Goal: Information Seeking & Learning: Learn about a topic

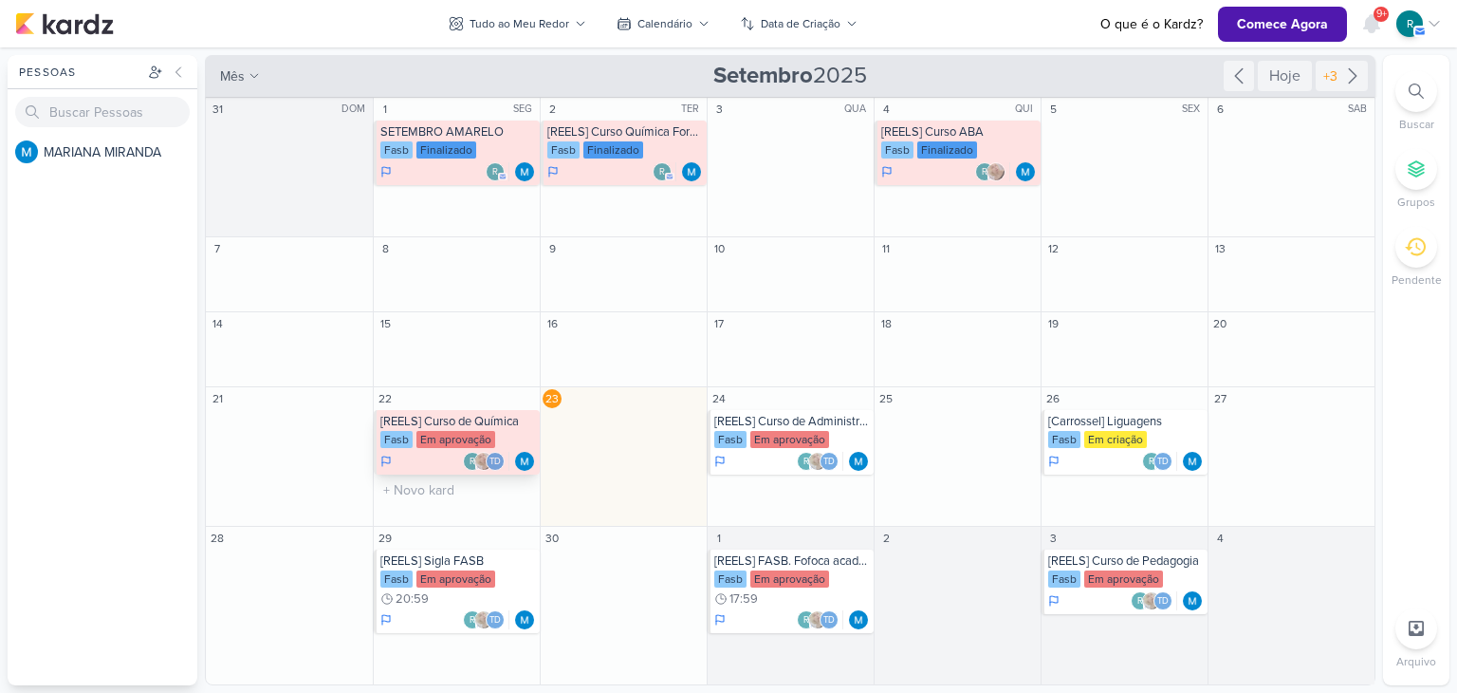
click at [450, 416] on div "[REELS] Curso de Química" at bounding box center [458, 421] width 156 height 15
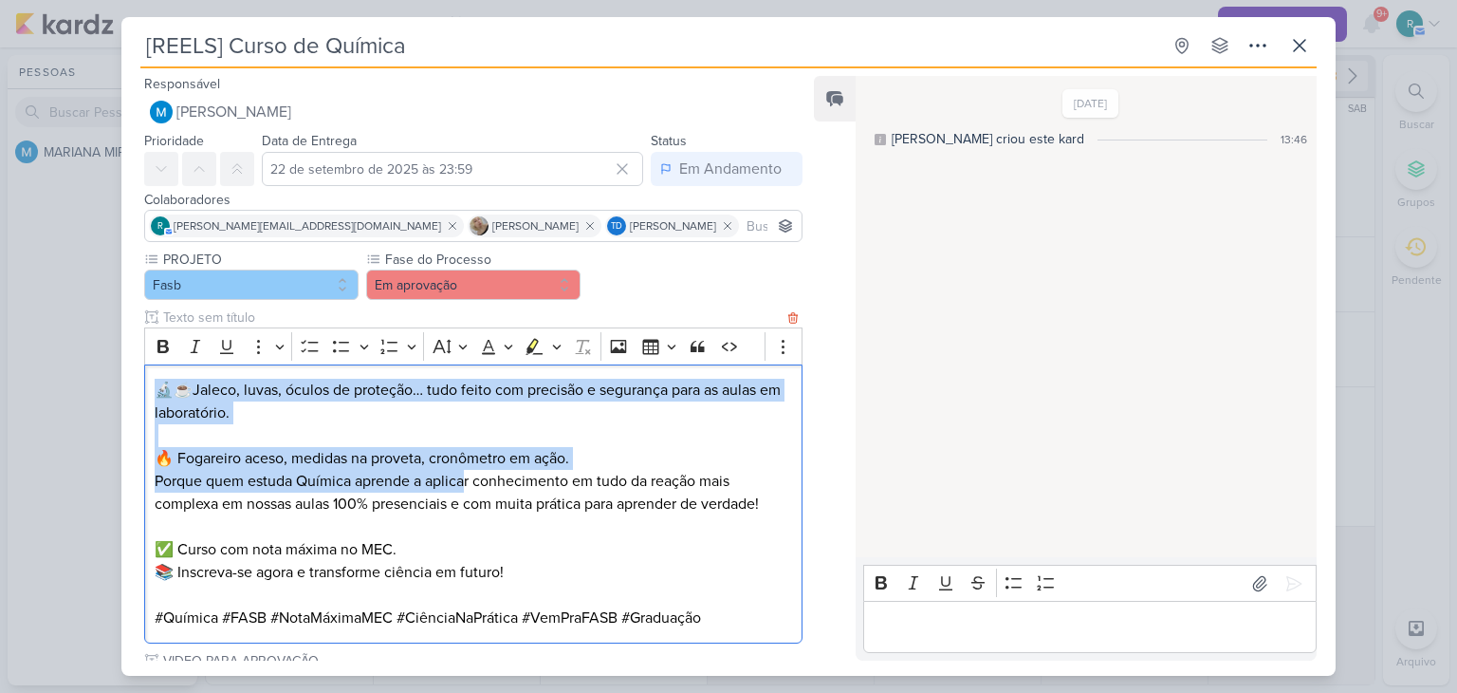
drag, startPoint x: 159, startPoint y: 390, endPoint x: 463, endPoint y: 478, distance: 316.2
click at [463, 478] on div "🔬☕Jaleco, luvas, óculos de proteção… tudo feito com precisão e segurança para a…" at bounding box center [473, 504] width 659 height 280
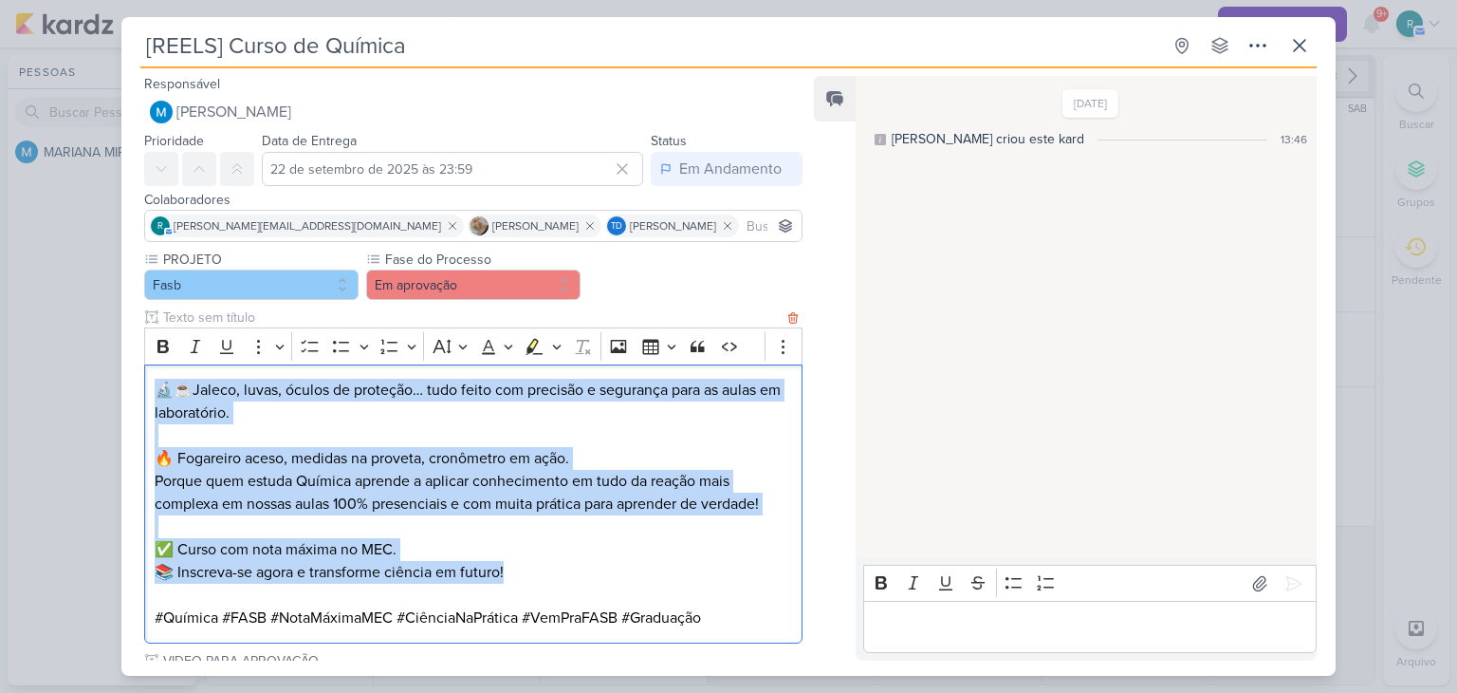
click at [543, 566] on p "✅ Curso com nota máxima no MEC. 📚 Inscreva-se agora e transforme ciência em fut…" at bounding box center [474, 561] width 638 height 46
click at [296, 568] on p "✅ Curso com nota máxima no MEC. 📚 Inscreva-se agora e transforme ciência em fut…" at bounding box center [474, 561] width 638 height 46
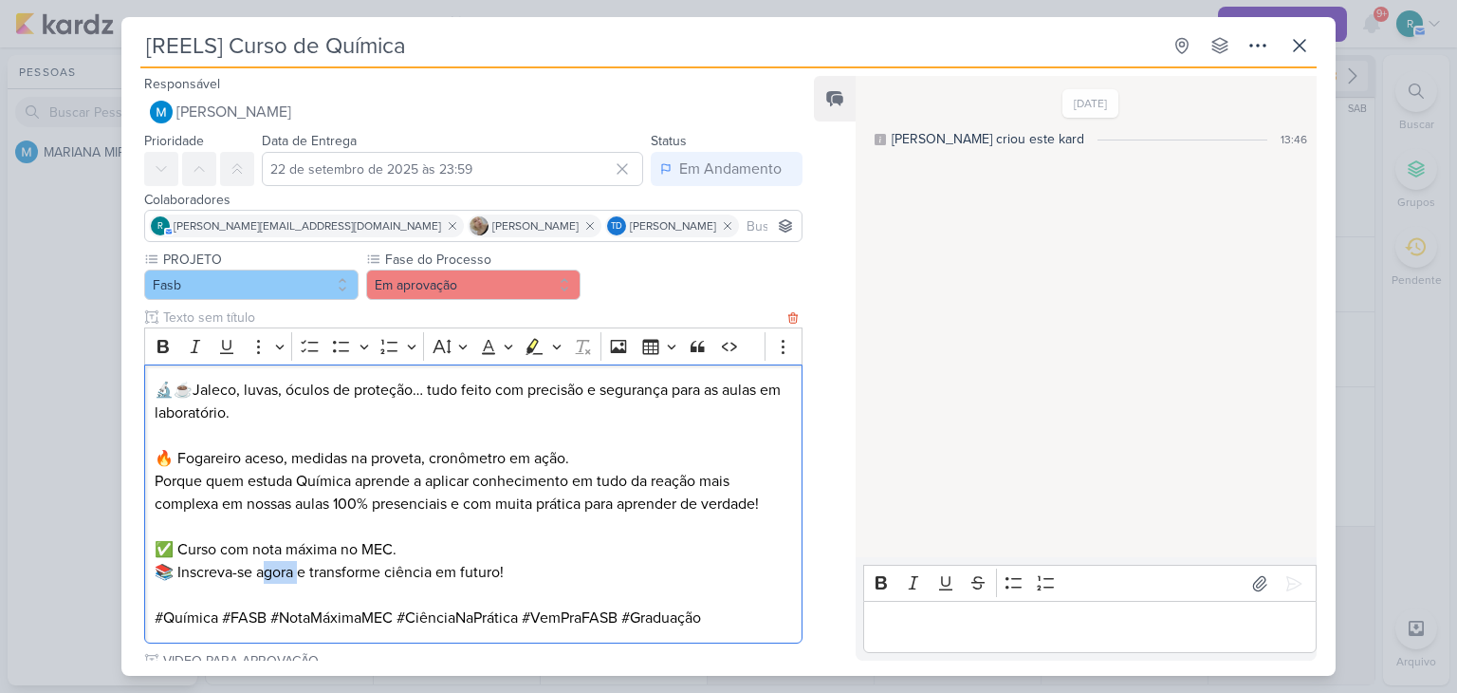
drag, startPoint x: 262, startPoint y: 572, endPoint x: 302, endPoint y: 573, distance: 39.9
click at [302, 573] on p "✅ Curso com nota máxima no MEC. 📚 Inscreva-se agora e transforme ciência em fut…" at bounding box center [474, 561] width 638 height 46
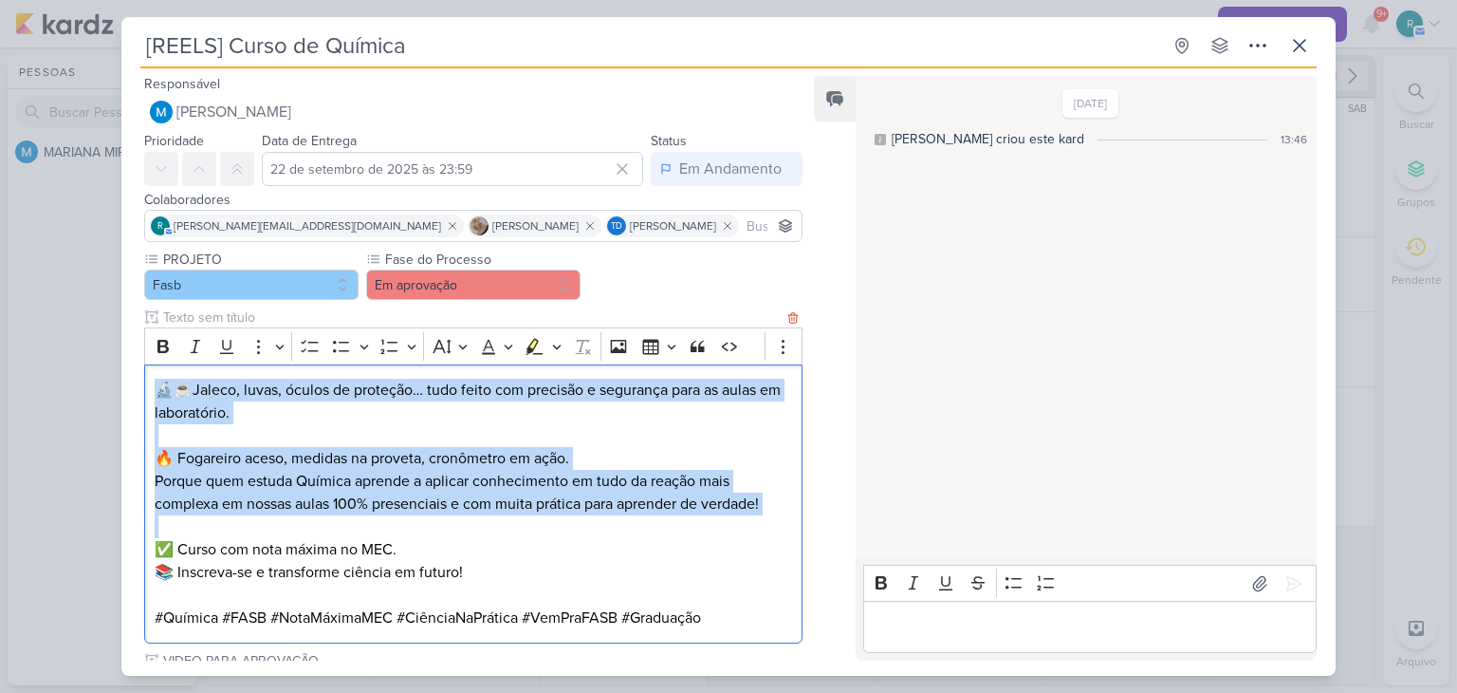
drag, startPoint x: 154, startPoint y: 392, endPoint x: 566, endPoint y: 521, distance: 431.5
click at [566, 521] on div "🔬☕Jaleco, luvas, óculos de proteção… tudo feito com precisão e segurança para a…" at bounding box center [473, 504] width 659 height 280
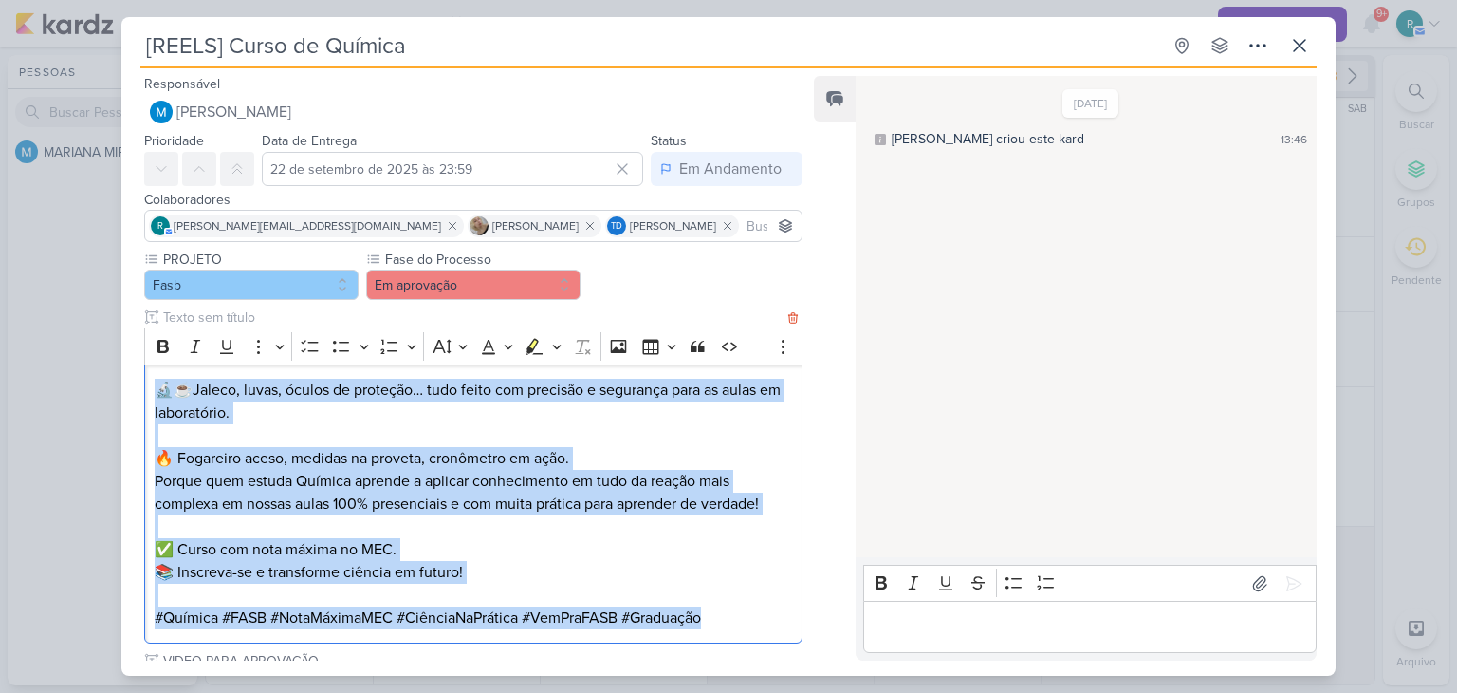
click at [728, 620] on p "#Química #FASB #NotaMáximaMEC #CiênciaNaPrática #VemPraFASB #Graduação" at bounding box center [474, 617] width 638 height 23
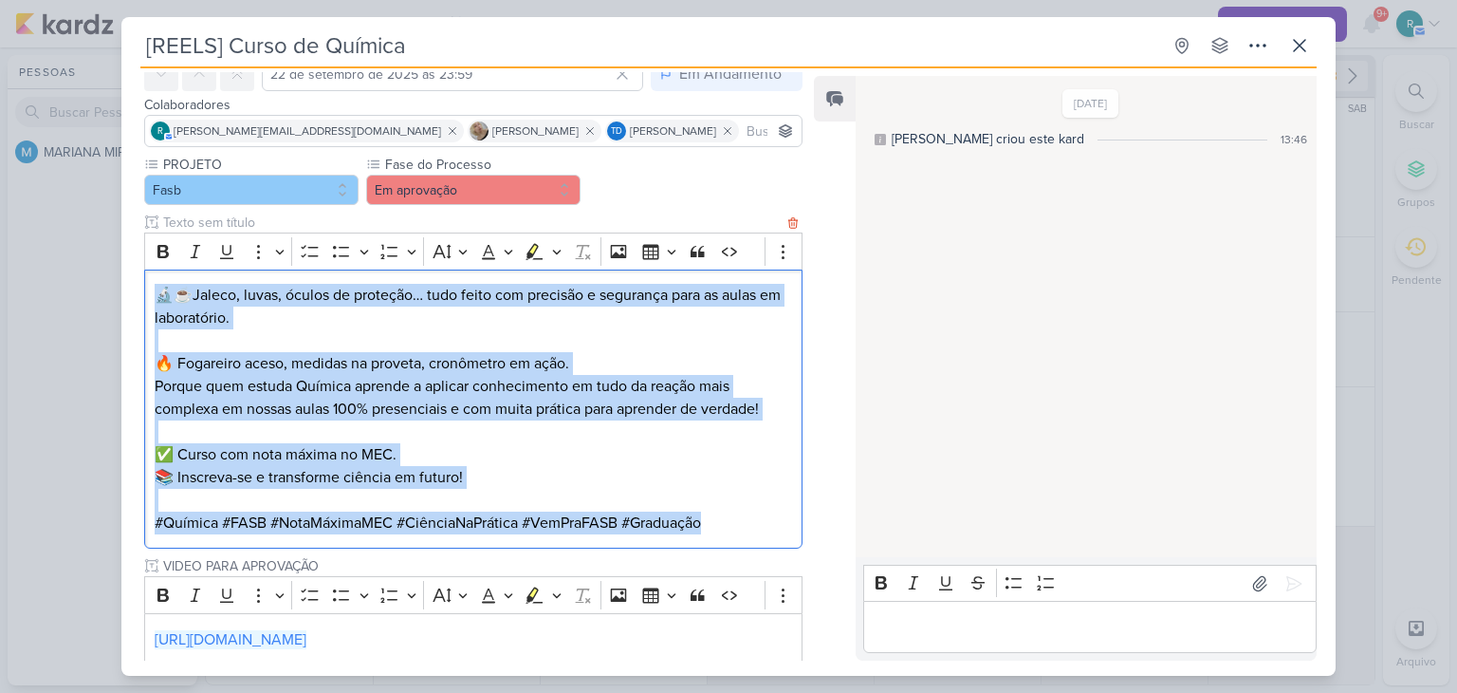
scroll to position [190, 0]
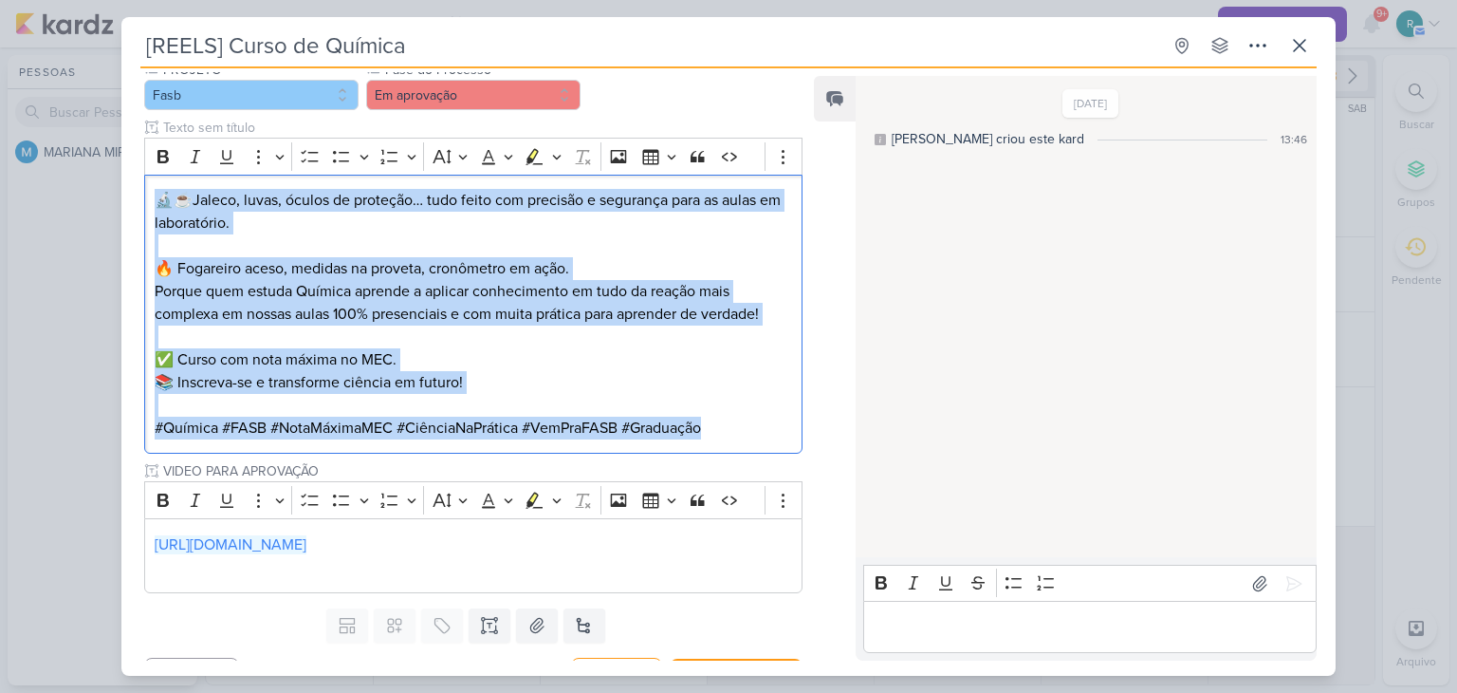
copy div "🔬☕Jaleco, luvas, óculos de proteção… tudo feito com precisão e segurança para a…"
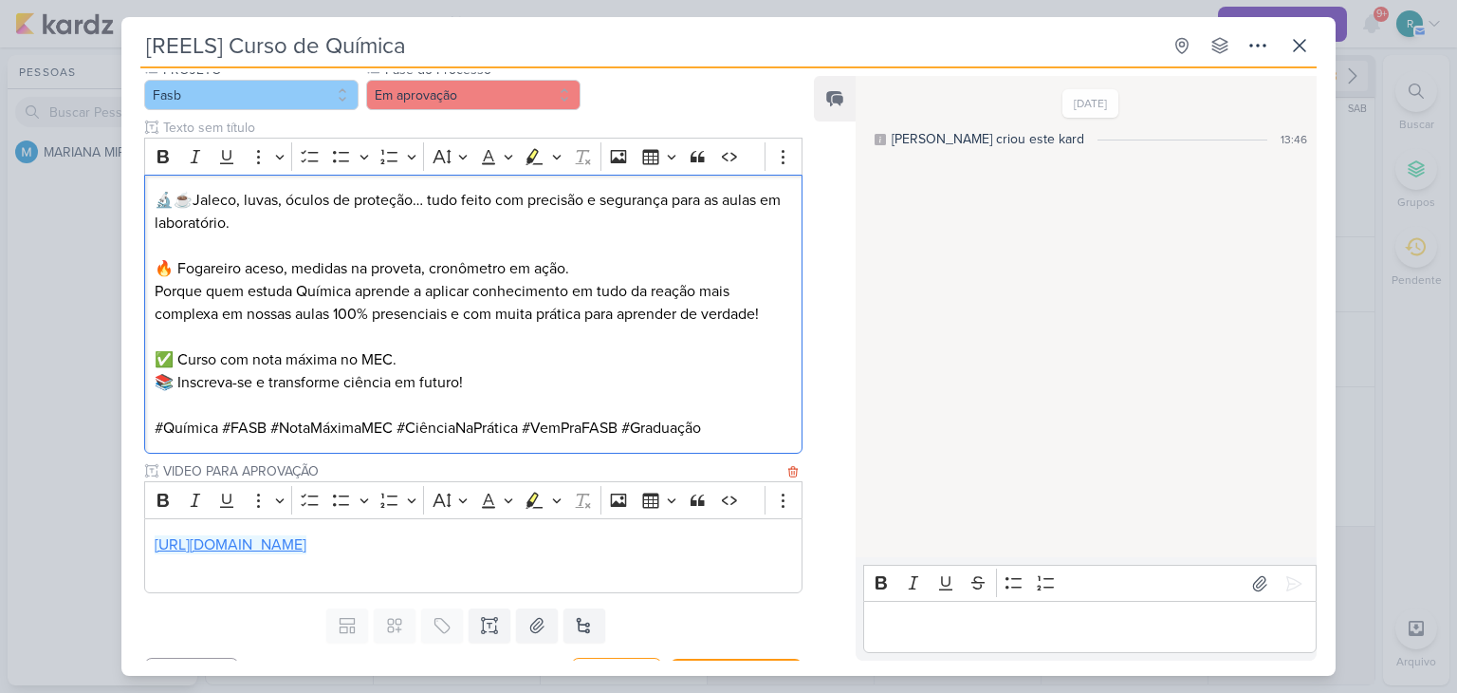
click at [306, 547] on link "[URL][DOMAIN_NAME]" at bounding box center [231, 544] width 152 height 19
